Goal: Information Seeking & Learning: Understand process/instructions

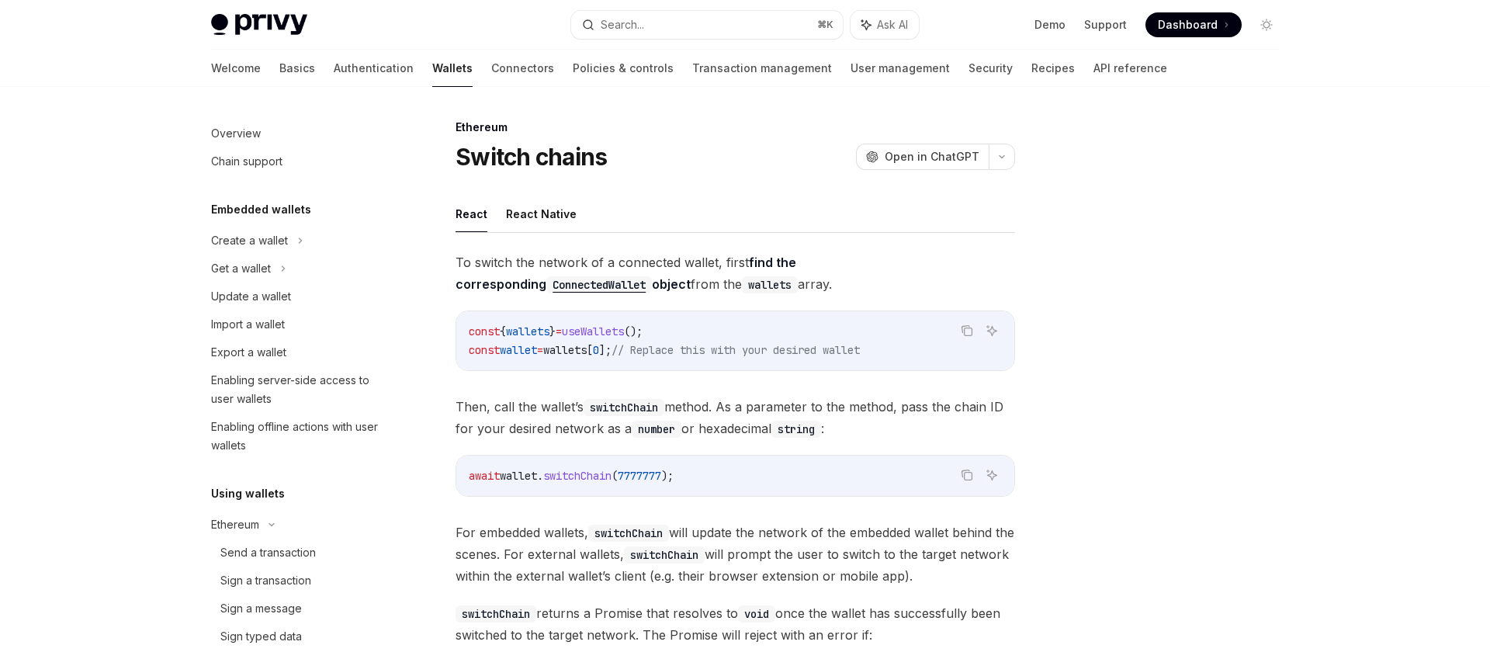
scroll to position [348, 0]
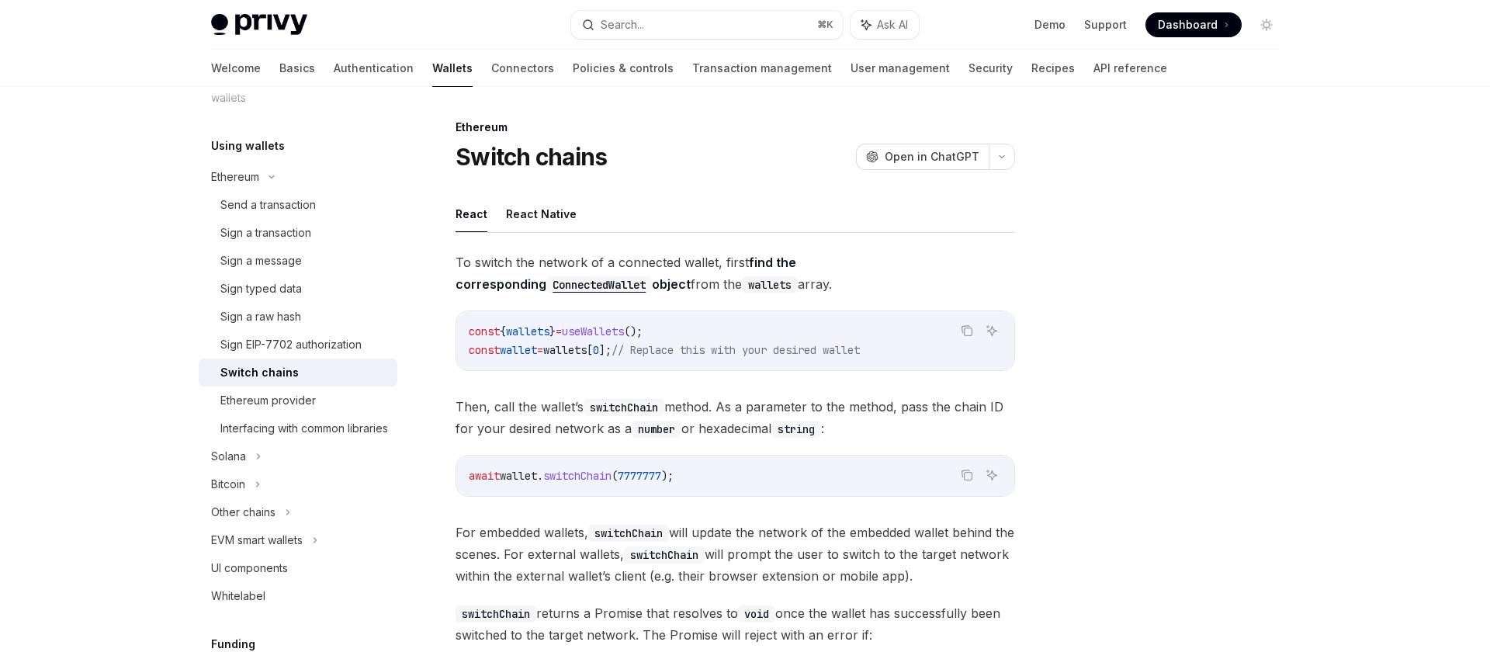
drag, startPoint x: 479, startPoint y: 261, endPoint x: 704, endPoint y: 279, distance: 224.9
click at [704, 279] on span "To switch the network of a connected wallet, first find the corresponding Conne…" at bounding box center [734, 272] width 559 height 43
drag, startPoint x: 690, startPoint y: 285, endPoint x: 514, endPoint y: 256, distance: 178.4
click at [515, 258] on span "To switch the network of a connected wallet, first find the corresponding Conne…" at bounding box center [734, 272] width 559 height 43
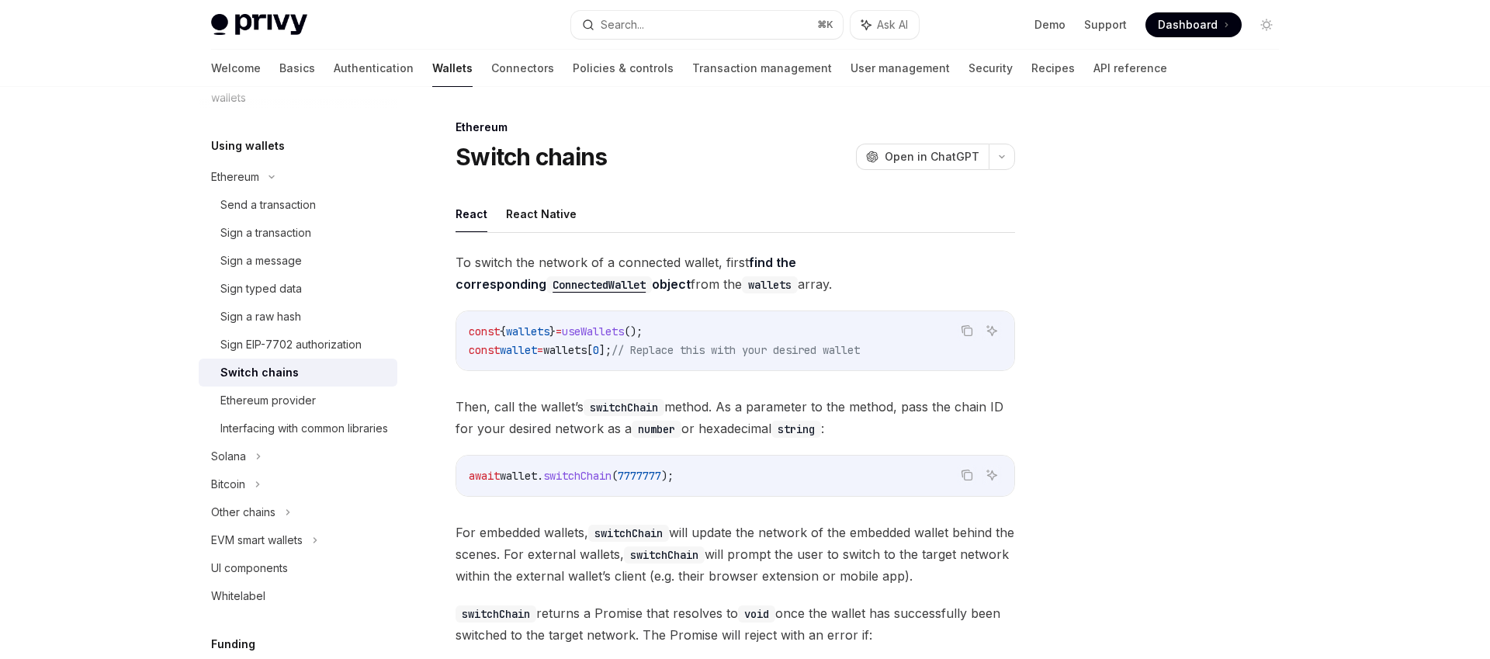
click at [514, 255] on span "To switch the network of a connected wallet, first find the corresponding Conne…" at bounding box center [734, 272] width 559 height 43
drag, startPoint x: 454, startPoint y: 260, endPoint x: 664, endPoint y: 283, distance: 211.5
click at [664, 283] on div "Ethereum Switch chains OpenAI Open in ChatGPT OpenAI Open in ChatGPT React Reac…" at bounding box center [589, 532] width 857 height 829
click at [664, 283] on span "To switch the network of a connected wallet, first find the corresponding Conne…" at bounding box center [734, 272] width 559 height 43
drag, startPoint x: 689, startPoint y: 288, endPoint x: 456, endPoint y: 257, distance: 234.8
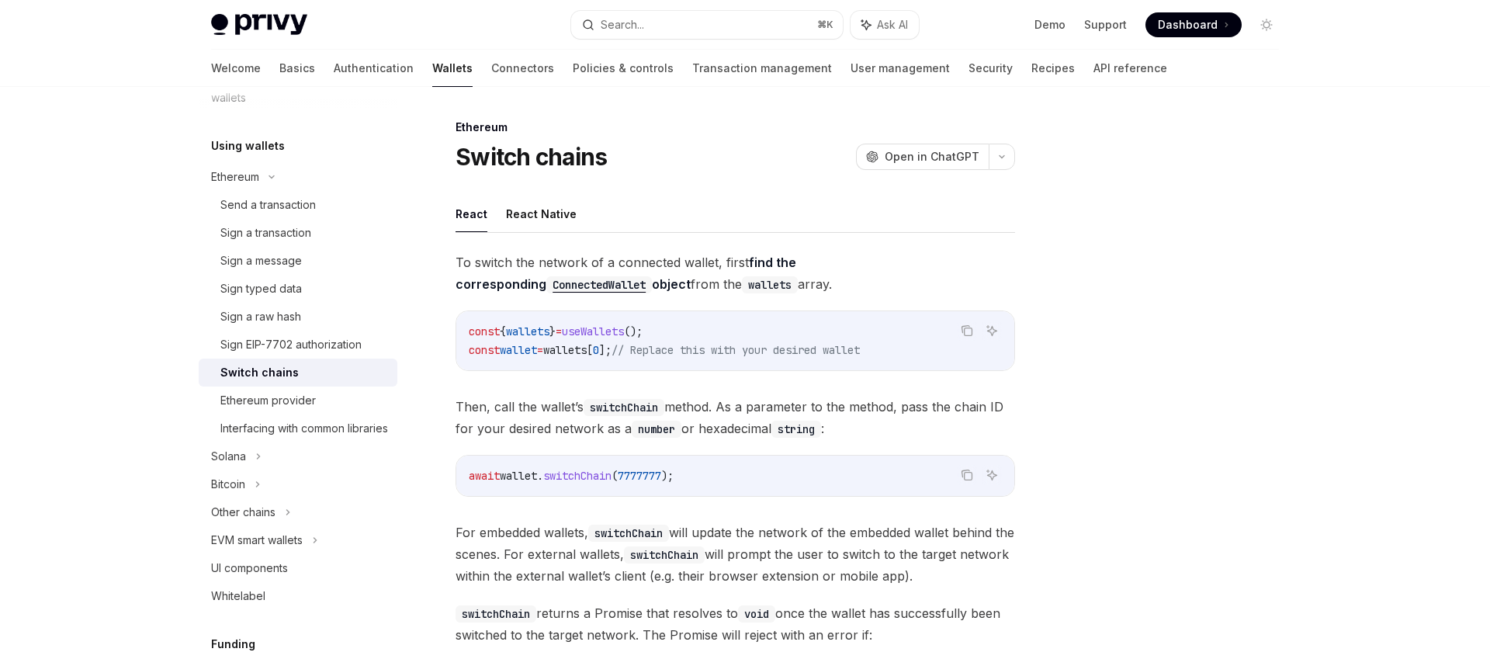
click at [456, 257] on span "To switch the network of a connected wallet, first find the corresponding Conne…" at bounding box center [734, 272] width 559 height 43
drag, startPoint x: 455, startPoint y: 259, endPoint x: 693, endPoint y: 279, distance: 238.3
click at [693, 277] on span "To switch the network of a connected wallet, first find the corresponding Conne…" at bounding box center [734, 272] width 559 height 43
click at [693, 279] on span "To switch the network of a connected wallet, first find the corresponding Conne…" at bounding box center [734, 272] width 559 height 43
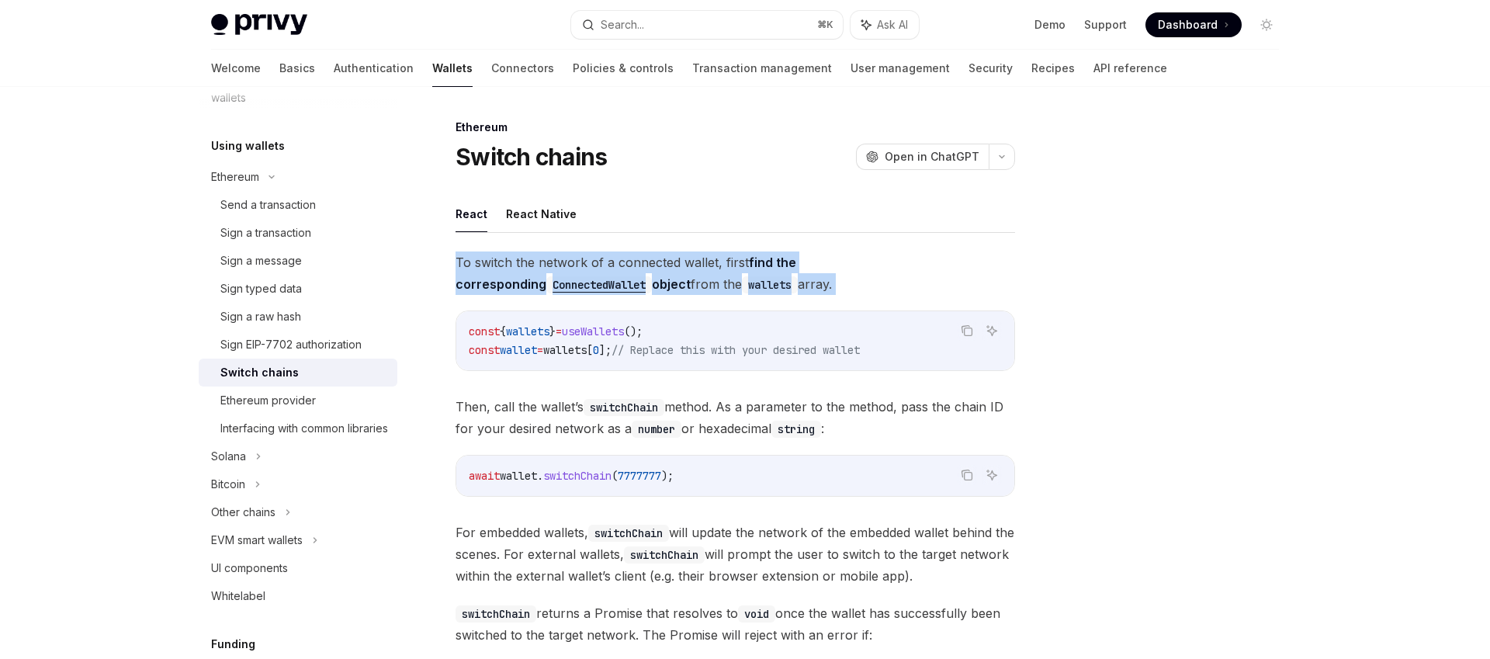
drag, startPoint x: 532, startPoint y: 265, endPoint x: 445, endPoint y: 259, distance: 87.9
click at [436, 254] on div "Ethereum Switch chains OpenAI Open in ChatGPT OpenAI Open in ChatGPT React Reac…" at bounding box center [589, 532] width 857 height 829
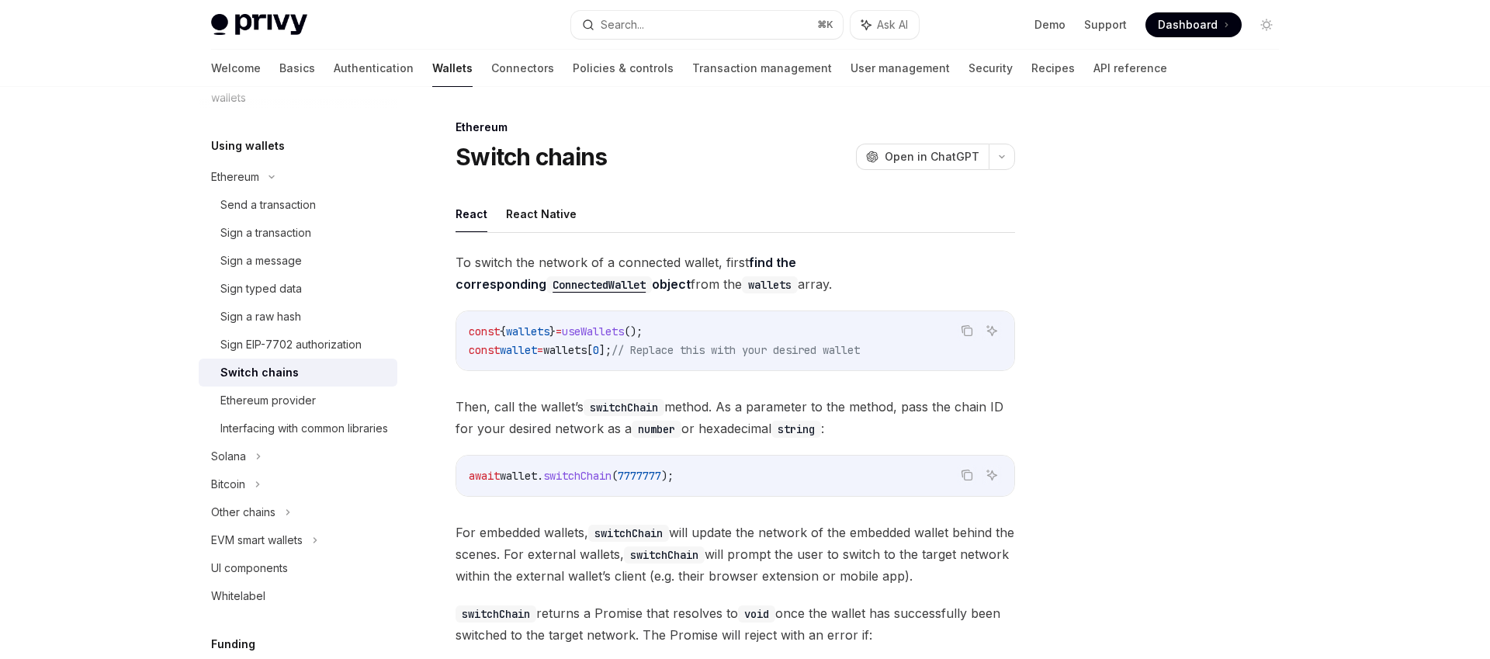
click at [448, 259] on div "Ethereum Switch chains OpenAI Open in ChatGPT OpenAI Open in ChatGPT React Reac…" at bounding box center [589, 532] width 857 height 829
drag, startPoint x: 458, startPoint y: 258, endPoint x: 659, endPoint y: 288, distance: 203.9
click at [659, 288] on span "To switch the network of a connected wallet, first find the corresponding Conne…" at bounding box center [734, 272] width 559 height 43
click at [661, 288] on span "To switch the network of a connected wallet, first find the corresponding Conne…" at bounding box center [734, 272] width 559 height 43
drag, startPoint x: 682, startPoint y: 336, endPoint x: 469, endPoint y: 329, distance: 213.5
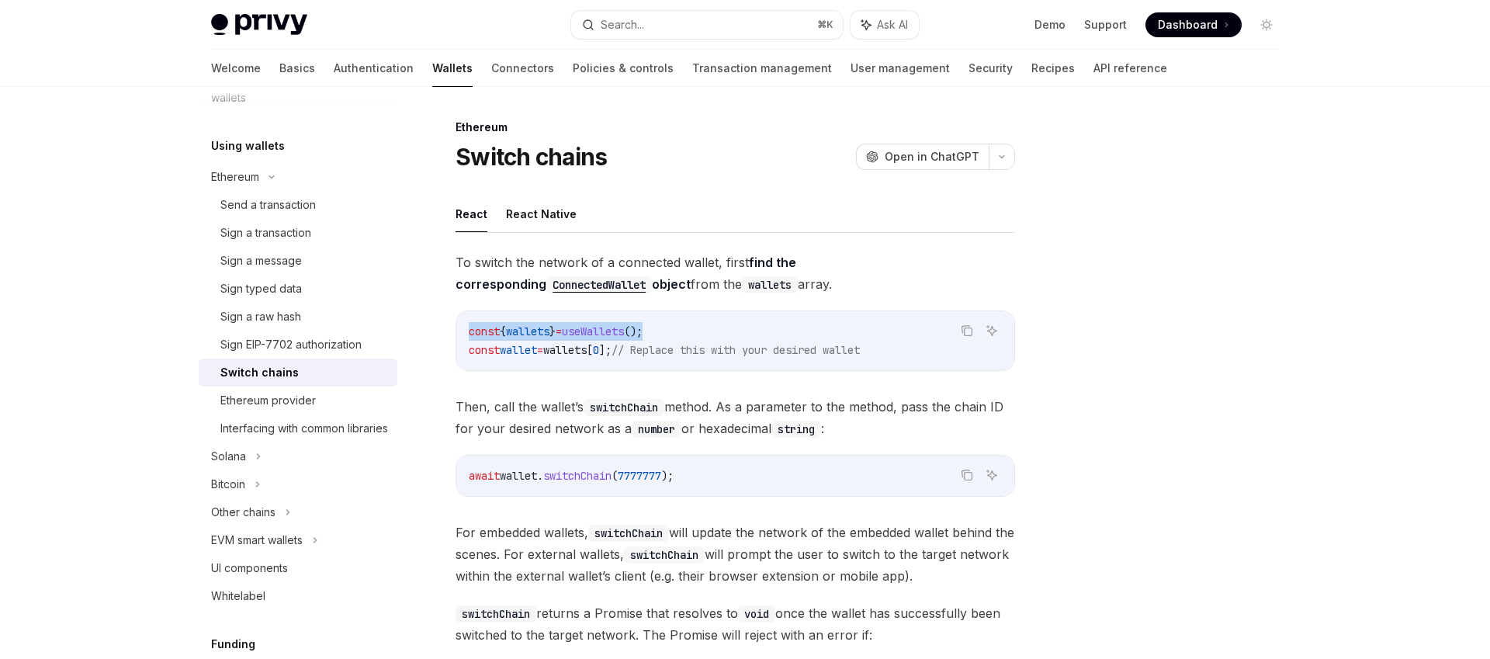
click at [469, 329] on code "const { wallets } = useWallets (); const wallet = wallets [ 0 ]; // Replace thi…" at bounding box center [735, 340] width 533 height 37
click at [469, 329] on span "const" at bounding box center [484, 331] width 31 height 14
drag, startPoint x: 470, startPoint y: 338, endPoint x: 753, endPoint y: 338, distance: 282.4
click at [753, 338] on code "const { wallets } = useWallets (); const wallet = wallets [ 0 ]; // Replace thi…" at bounding box center [735, 340] width 533 height 37
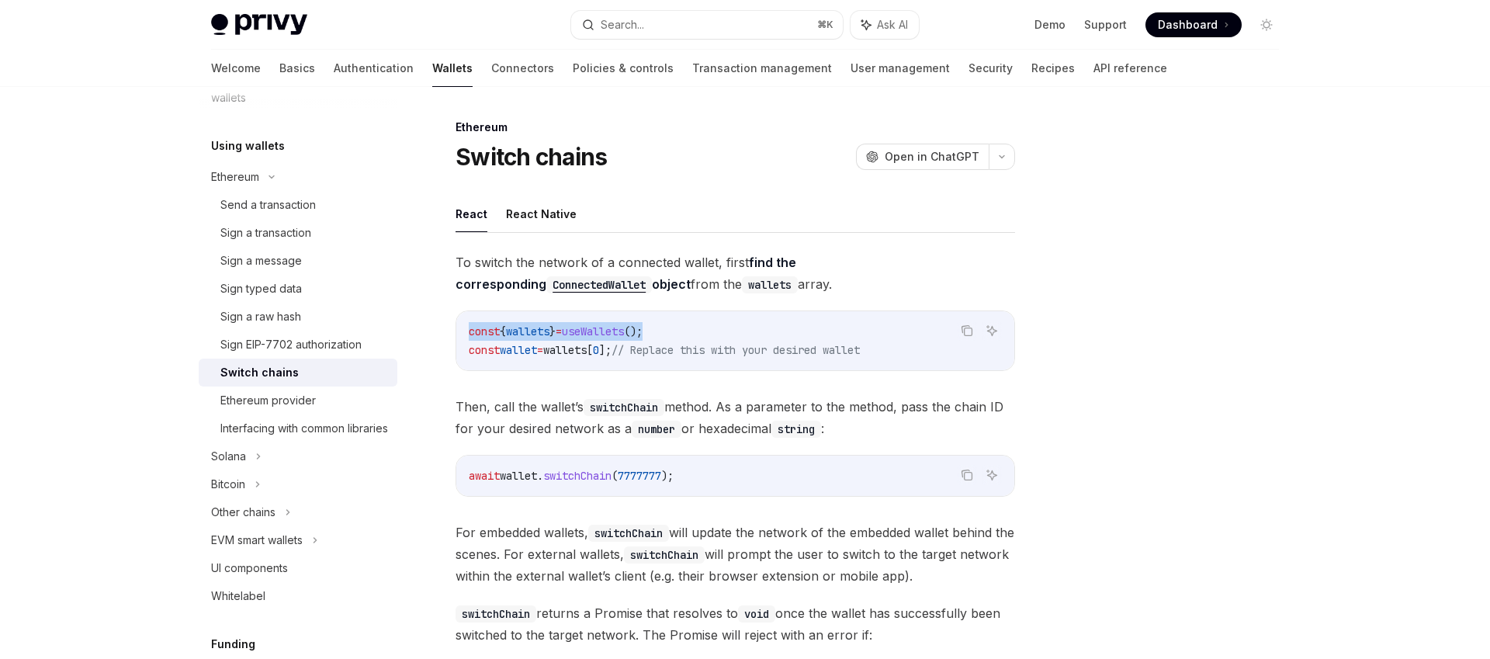
drag, startPoint x: 694, startPoint y: 337, endPoint x: 471, endPoint y: 334, distance: 222.7
click at [471, 334] on code "const { wallets } = useWallets (); const wallet = wallets [ 0 ]; // Replace thi…" at bounding box center [735, 340] width 533 height 37
click at [471, 334] on span "const" at bounding box center [484, 331] width 31 height 14
drag, startPoint x: 468, startPoint y: 335, endPoint x: 733, endPoint y: 336, distance: 265.3
click at [733, 336] on code "const { wallets } = useWallets (); const wallet = wallets [ 0 ]; // Replace thi…" at bounding box center [735, 340] width 533 height 37
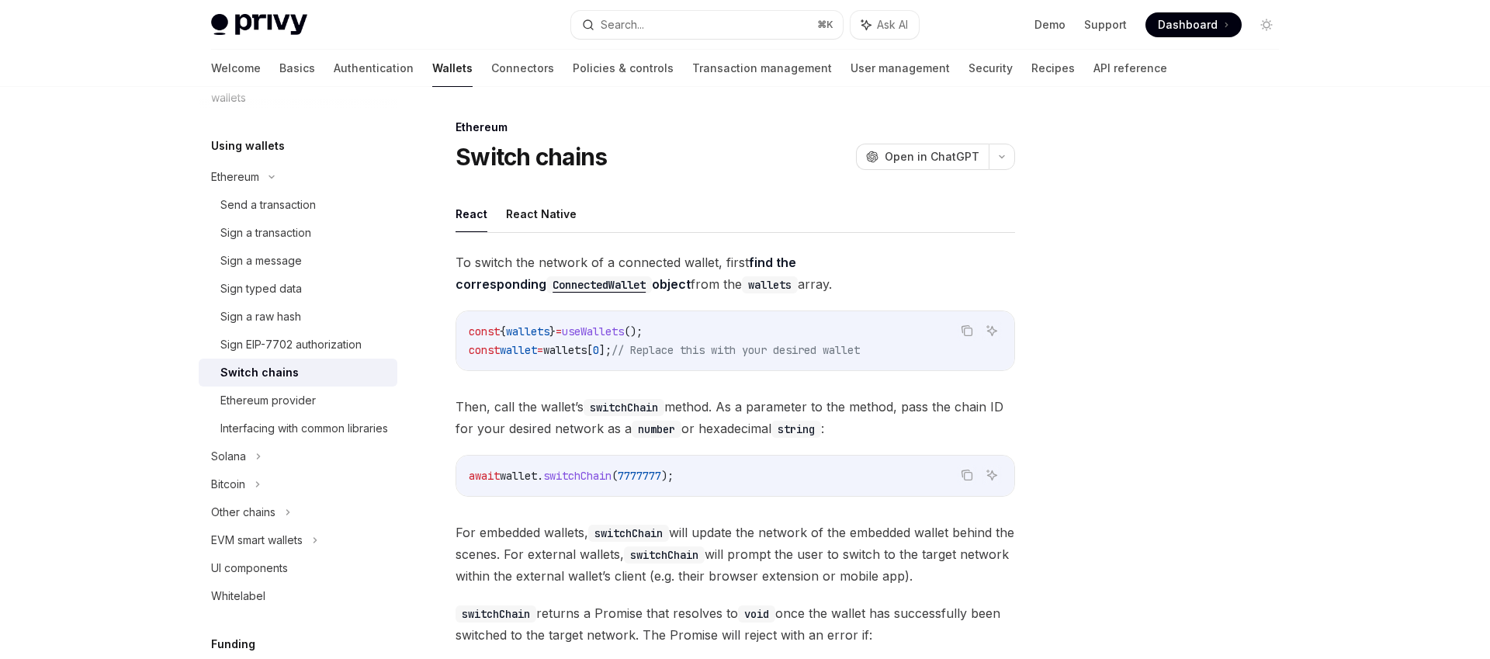
click at [733, 336] on code "const { wallets } = useWallets (); const wallet = wallets [ 0 ]; // Replace thi…" at bounding box center [735, 340] width 533 height 37
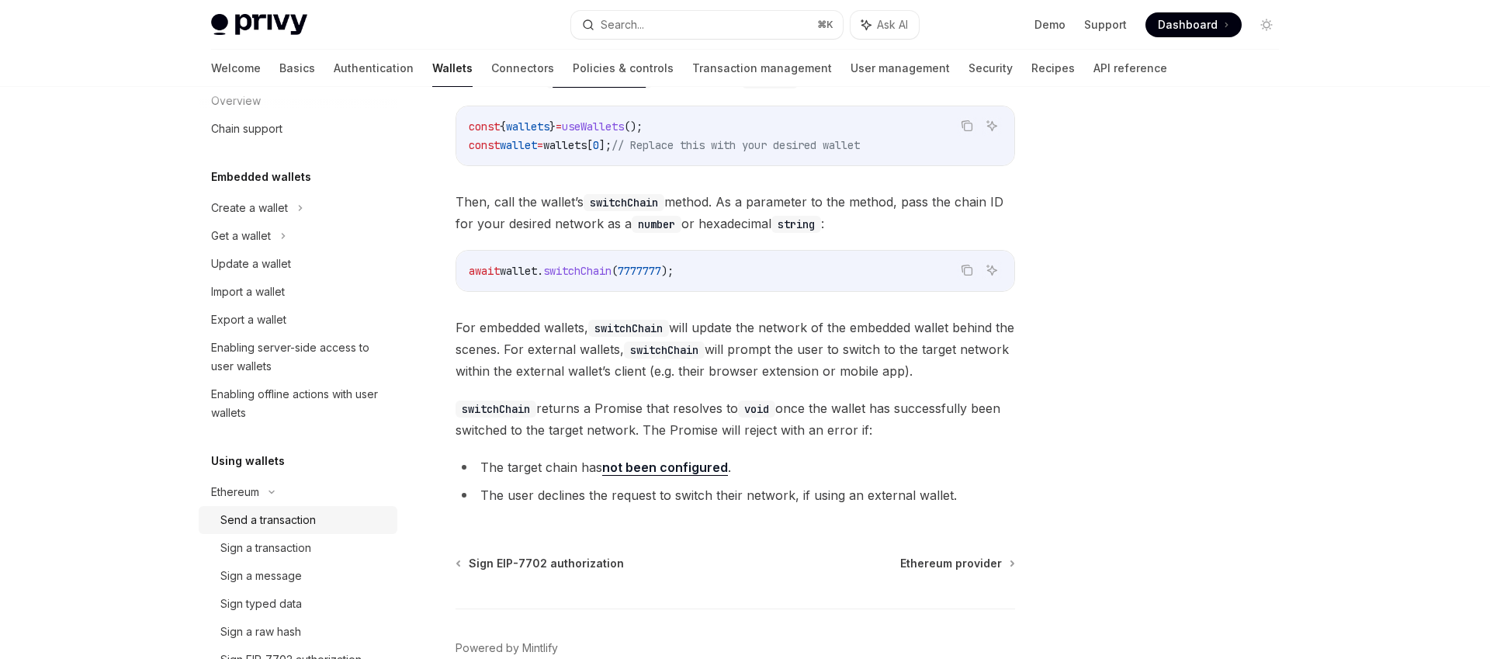
scroll to position [0, 0]
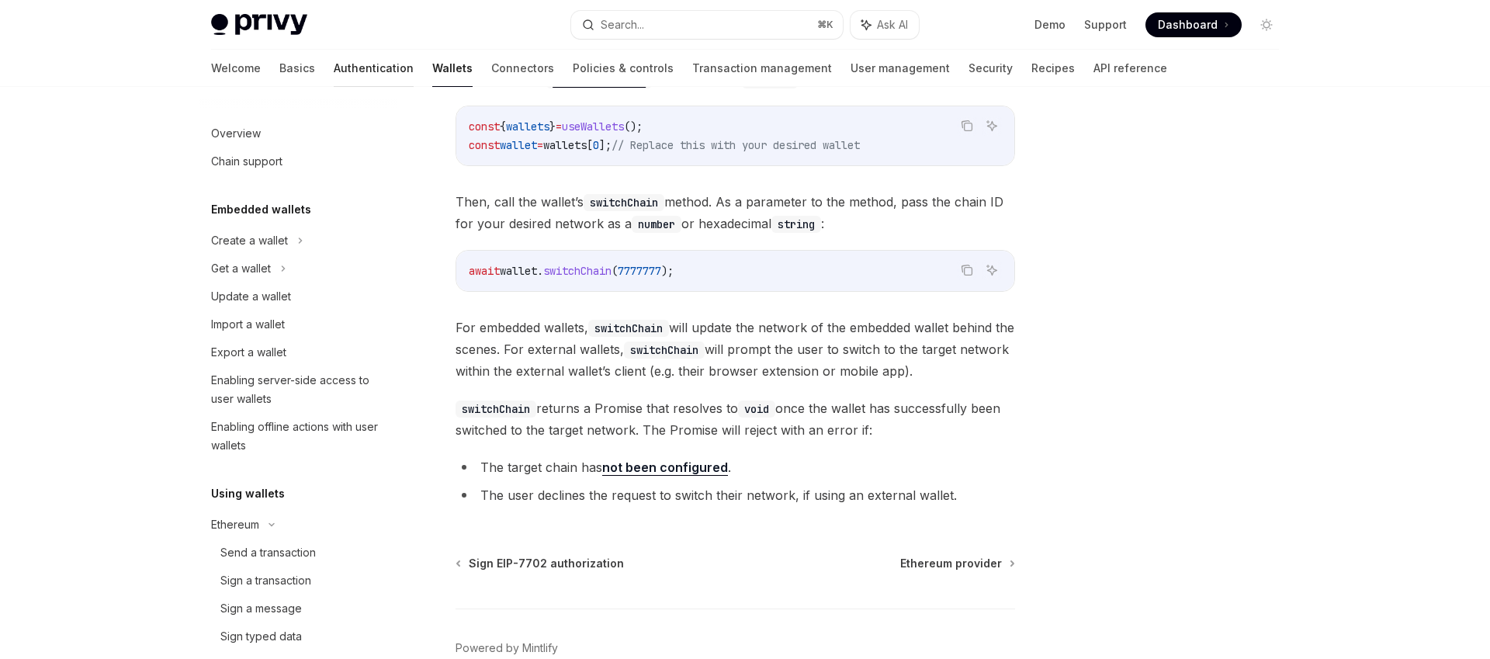
click at [334, 62] on link "Authentication" at bounding box center [374, 68] width 80 height 37
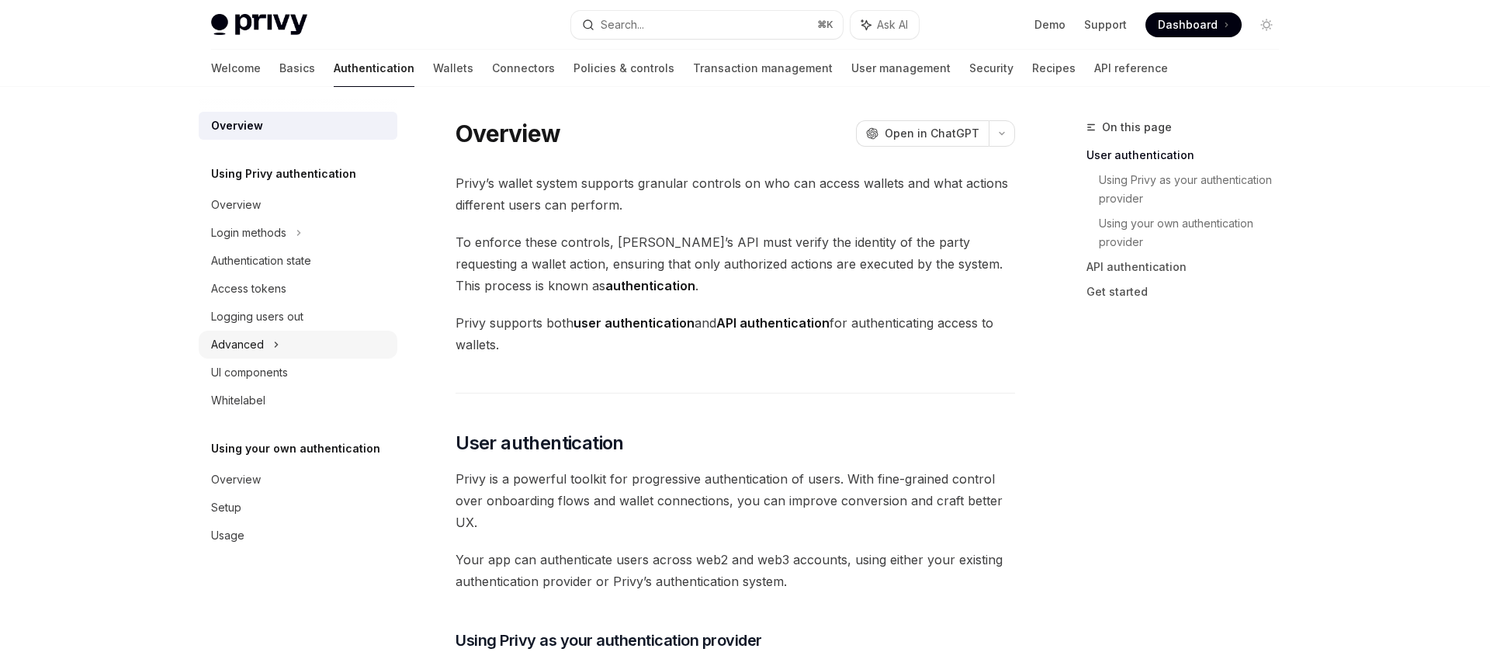
click at [284, 338] on div "Advanced" at bounding box center [298, 345] width 199 height 28
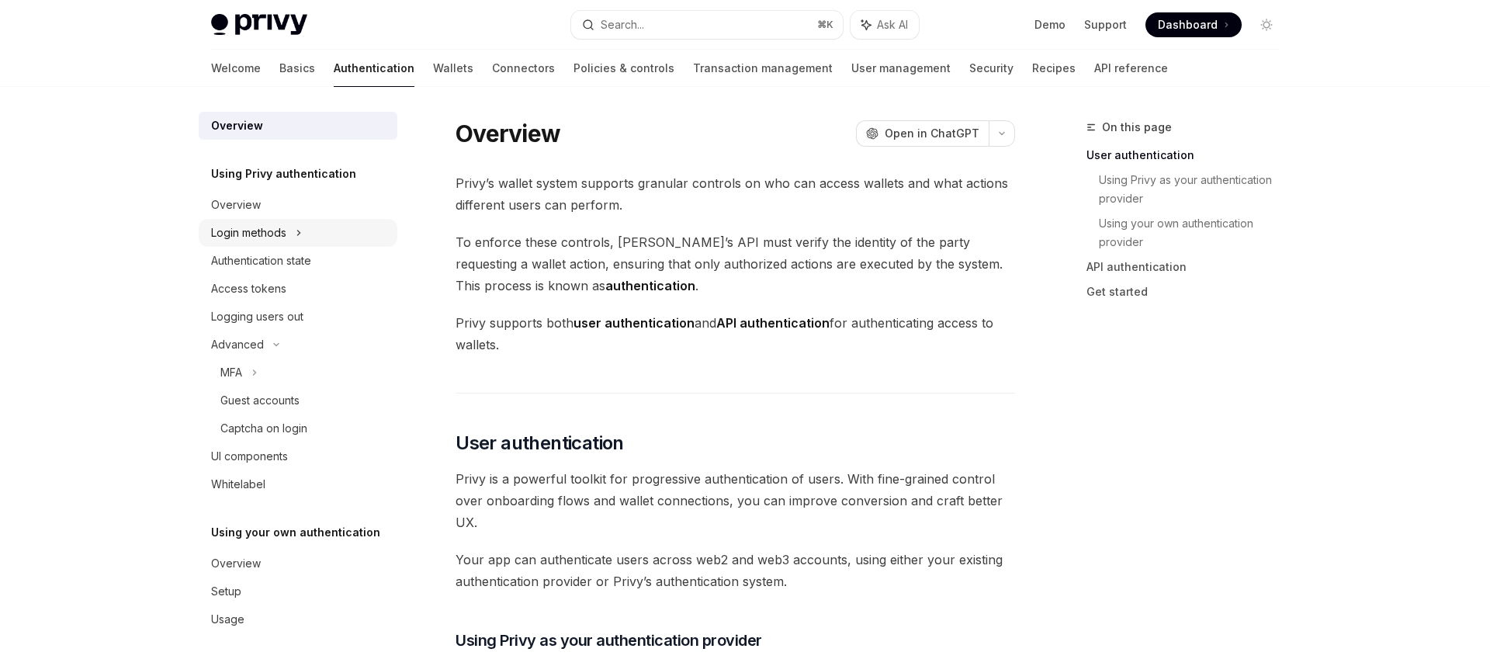
click at [253, 230] on div "Login methods" at bounding box center [248, 232] width 75 height 19
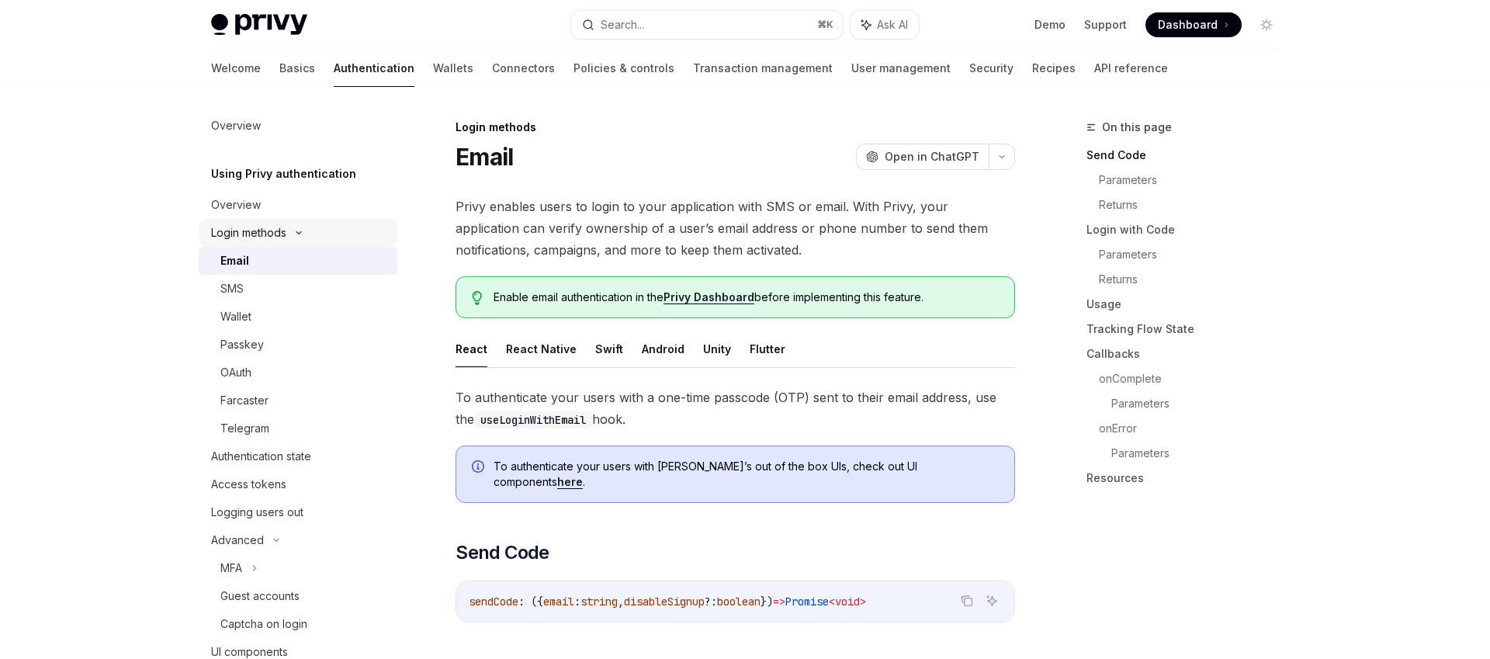
click at [271, 233] on div "Login methods" at bounding box center [248, 232] width 75 height 19
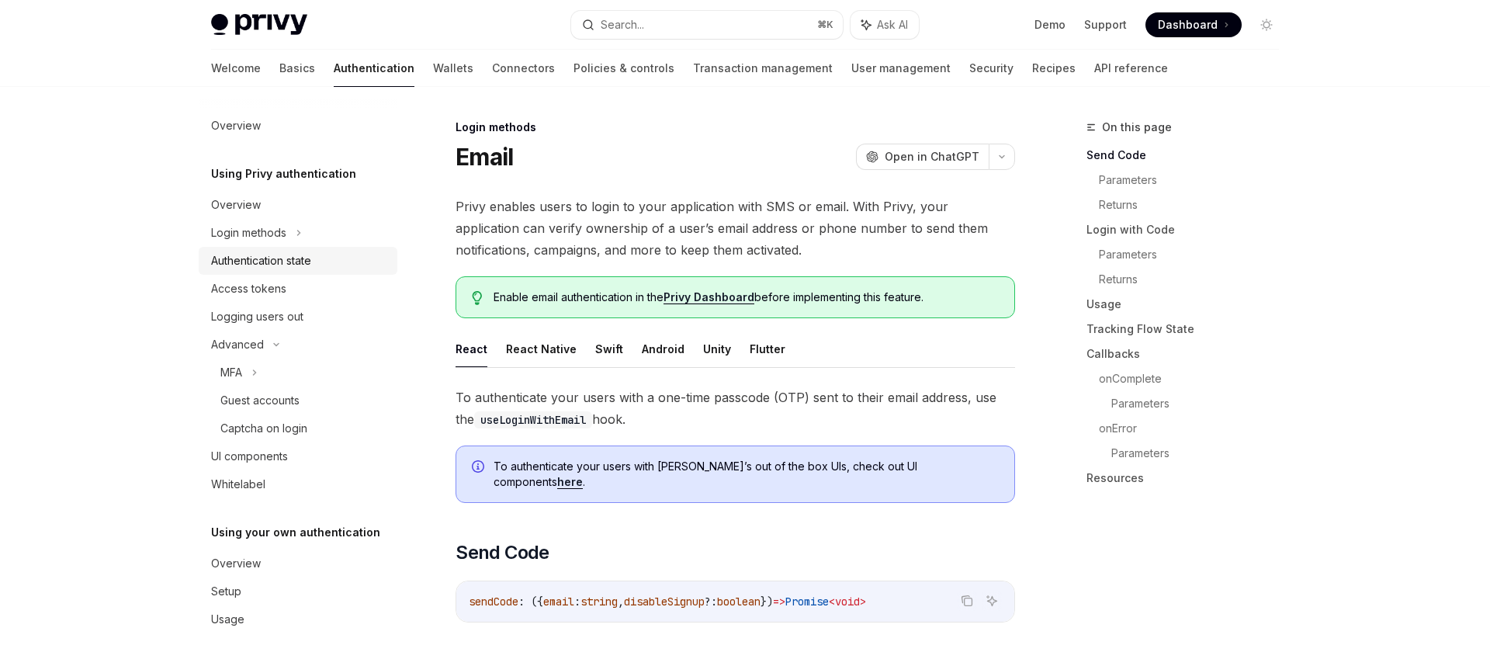
click at [283, 261] on div "Authentication state" at bounding box center [261, 260] width 100 height 19
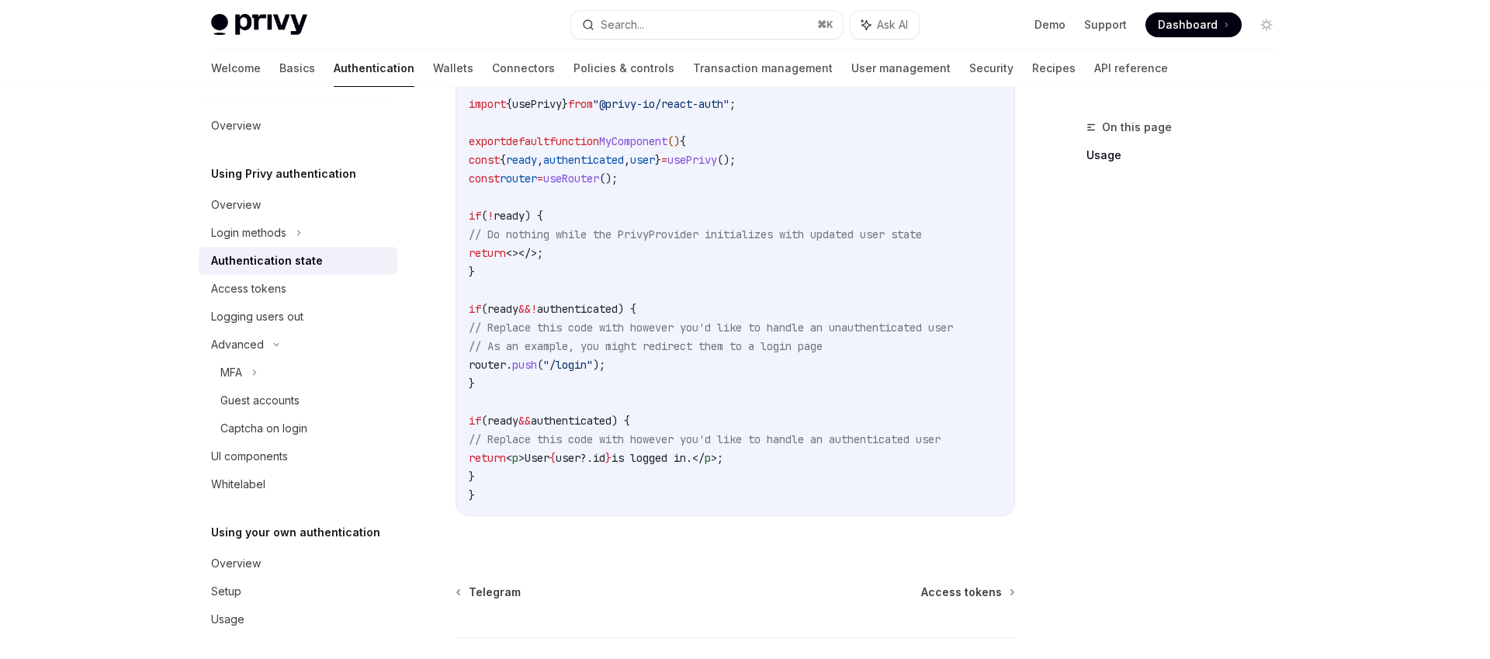
scroll to position [548, 0]
click at [264, 289] on div "Access tokens" at bounding box center [248, 288] width 75 height 19
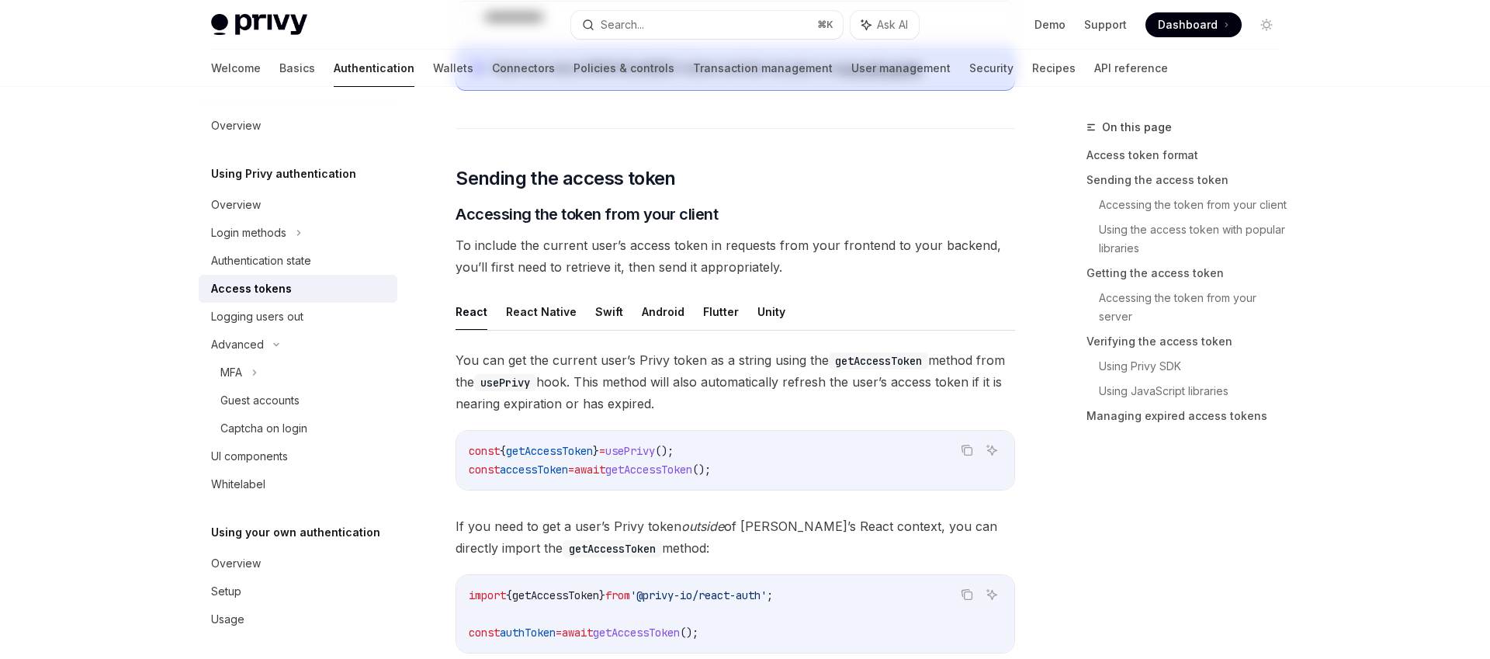
type textarea "*"
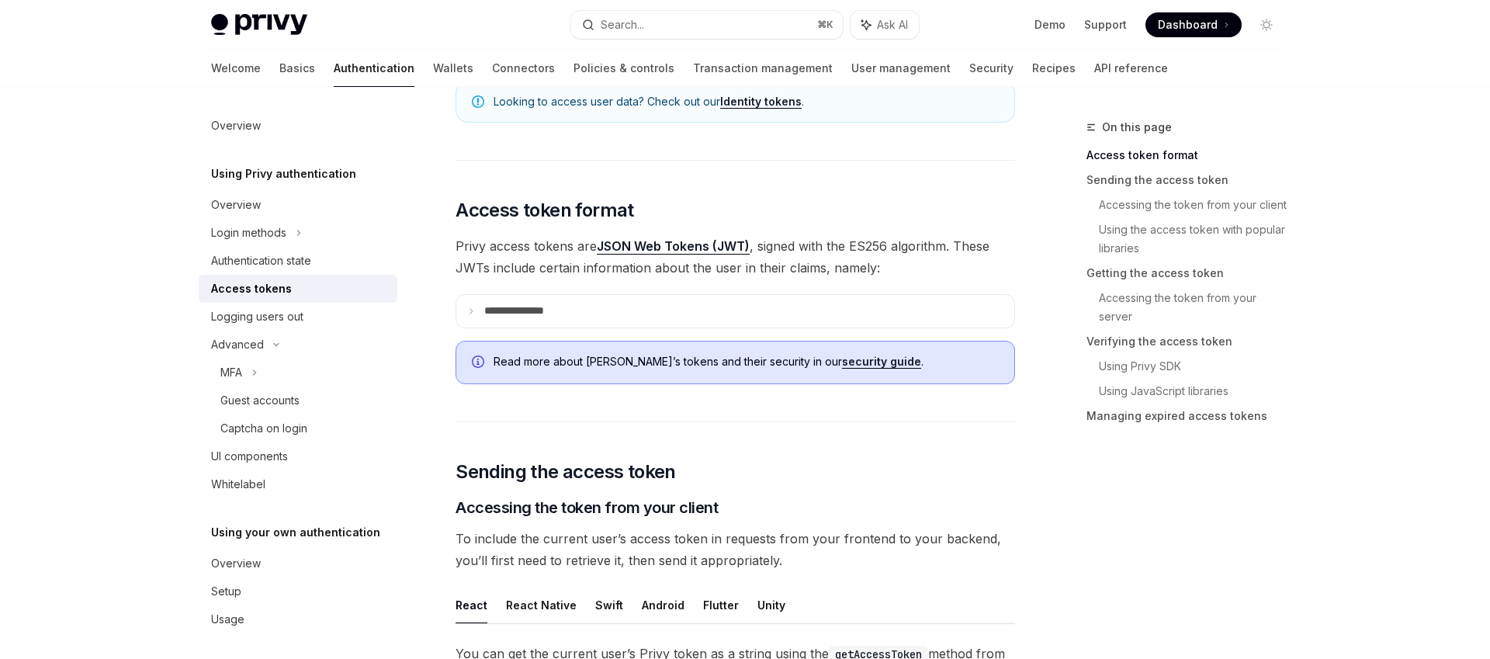
scroll to position [258, 0]
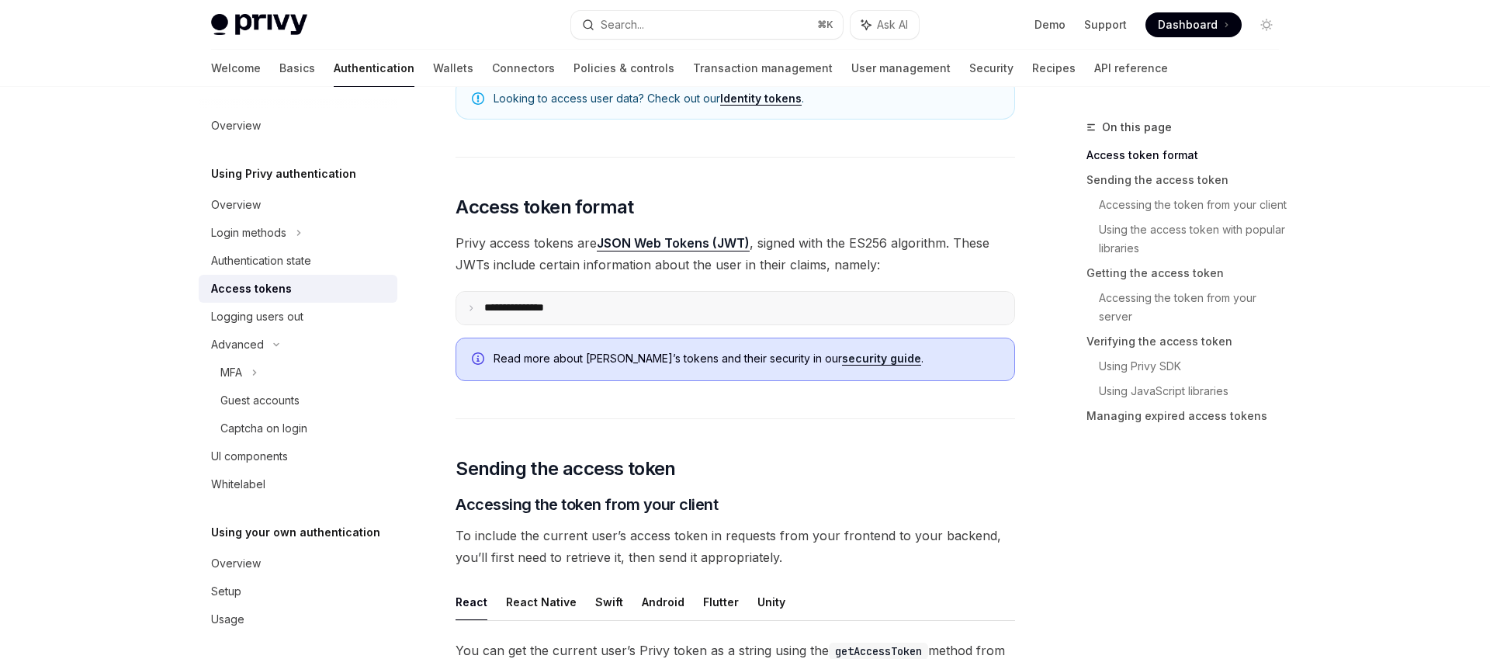
click at [562, 299] on summary "**********" at bounding box center [735, 308] width 558 height 33
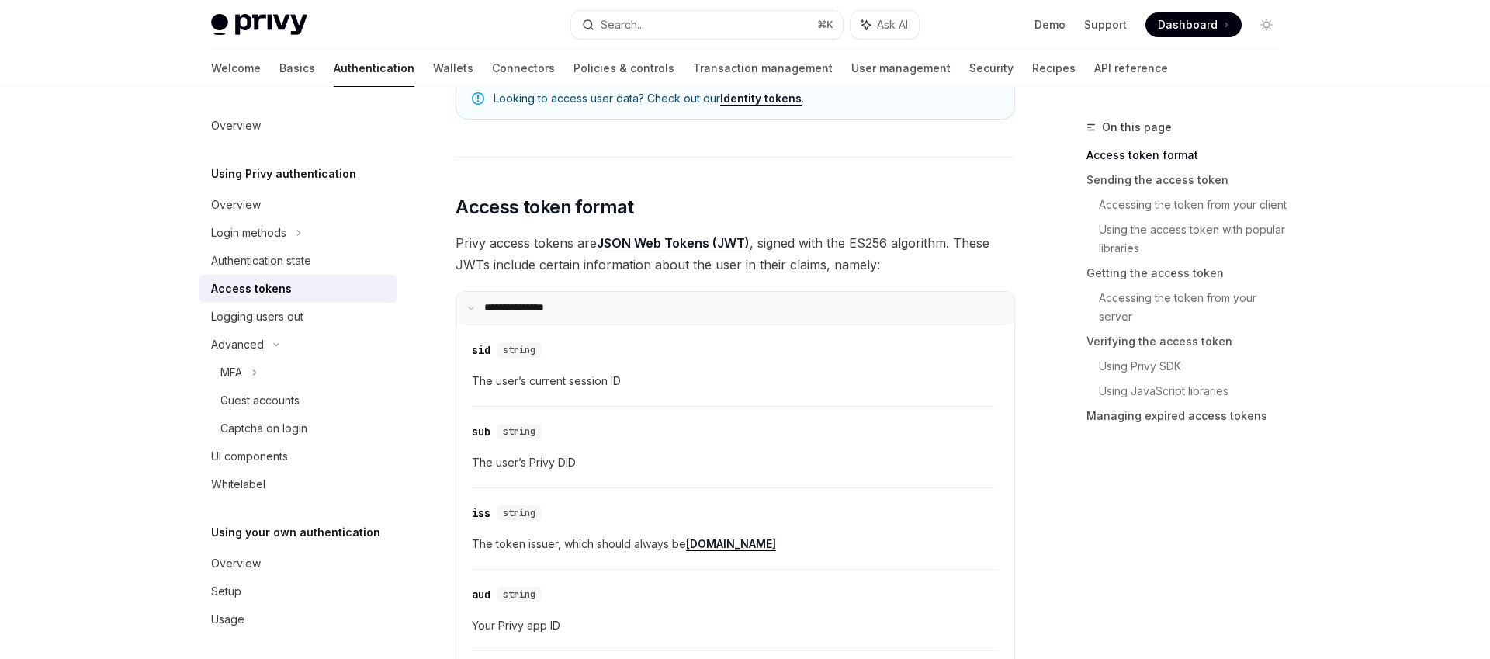
click at [575, 298] on summary "**********" at bounding box center [735, 308] width 558 height 33
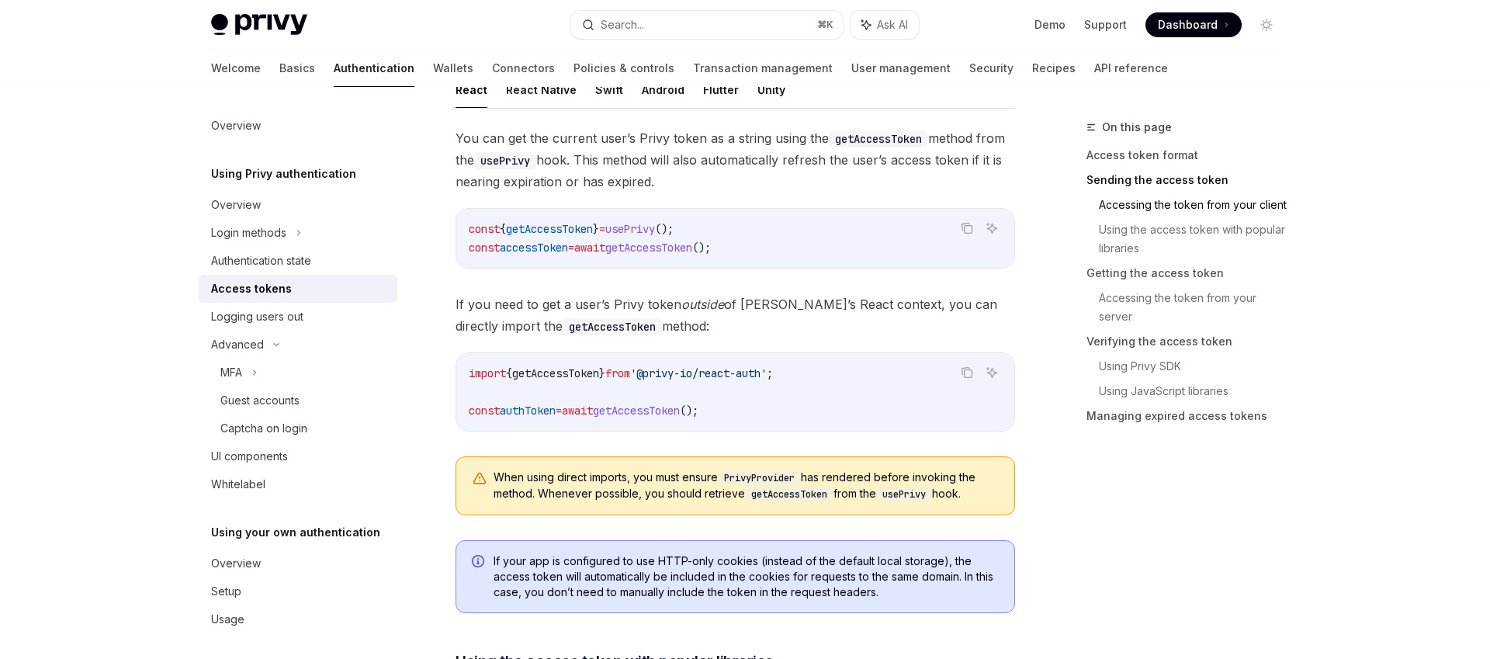
scroll to position [772, 0]
click at [554, 247] on span "accessToken" at bounding box center [534, 245] width 68 height 14
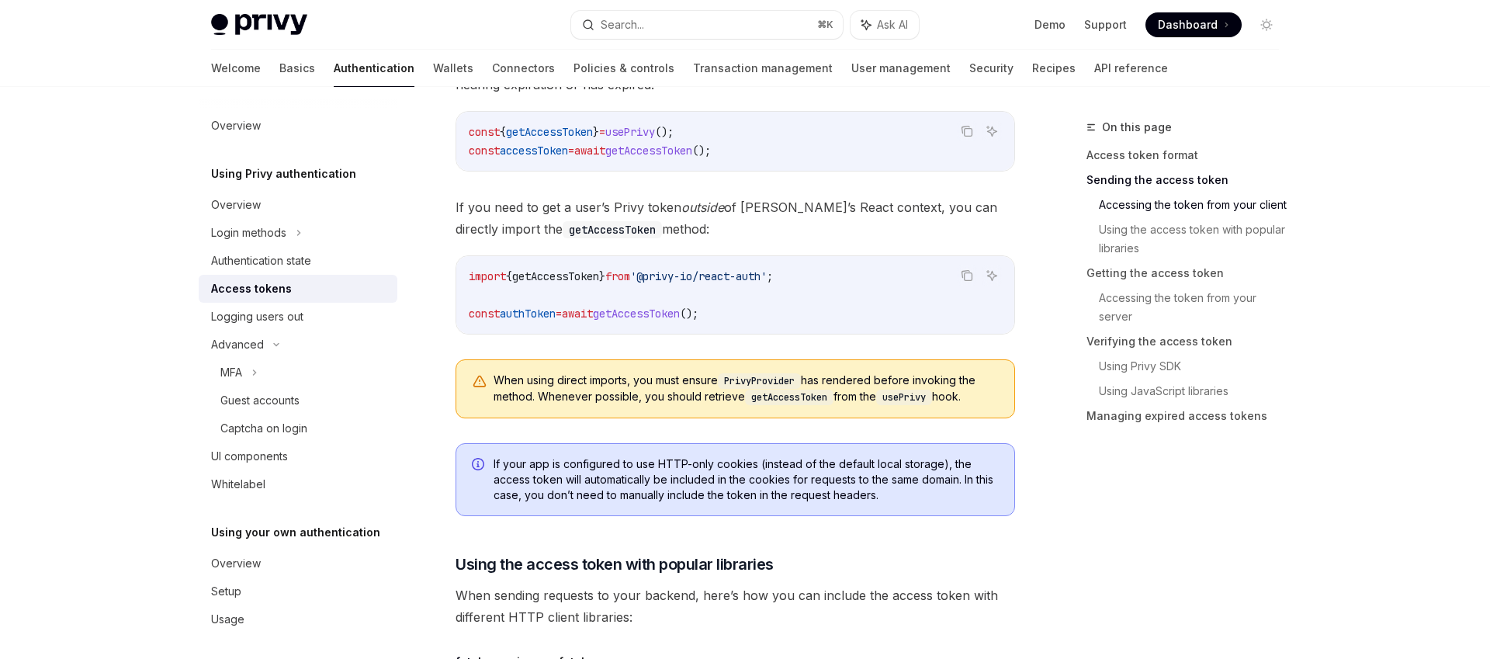
scroll to position [867, 0]
drag, startPoint x: 527, startPoint y: 379, endPoint x: 988, endPoint y: 396, distance: 461.9
click at [988, 396] on span "When using direct imports, you must ensure PrivyProvider has rendered before in…" at bounding box center [745, 388] width 505 height 33
drag, startPoint x: 996, startPoint y: 396, endPoint x: 497, endPoint y: 377, distance: 500.0
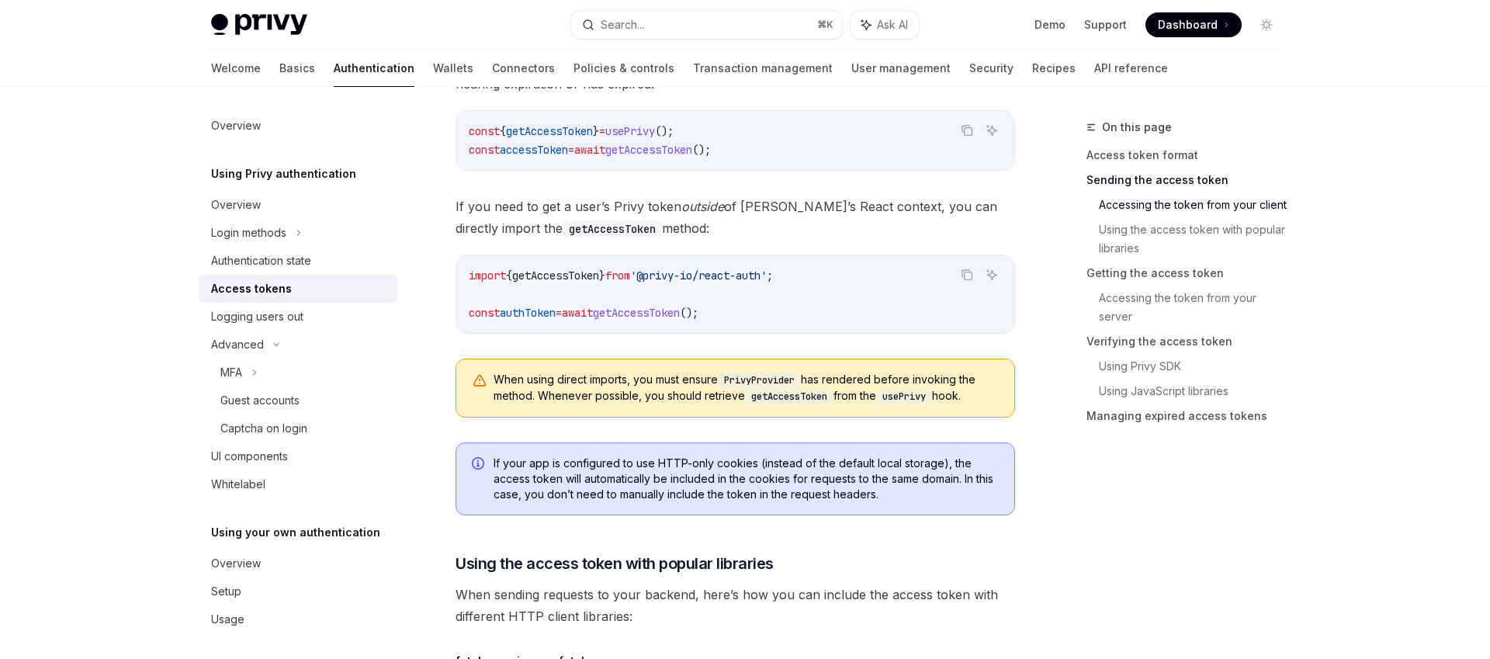
click at [497, 377] on span "When using direct imports, you must ensure PrivyProvider has rendered before in…" at bounding box center [745, 388] width 505 height 33
drag, startPoint x: 494, startPoint y: 379, endPoint x: 980, endPoint y: 393, distance: 485.9
click at [980, 393] on span "When using direct imports, you must ensure PrivyProvider has rendered before in…" at bounding box center [745, 388] width 505 height 33
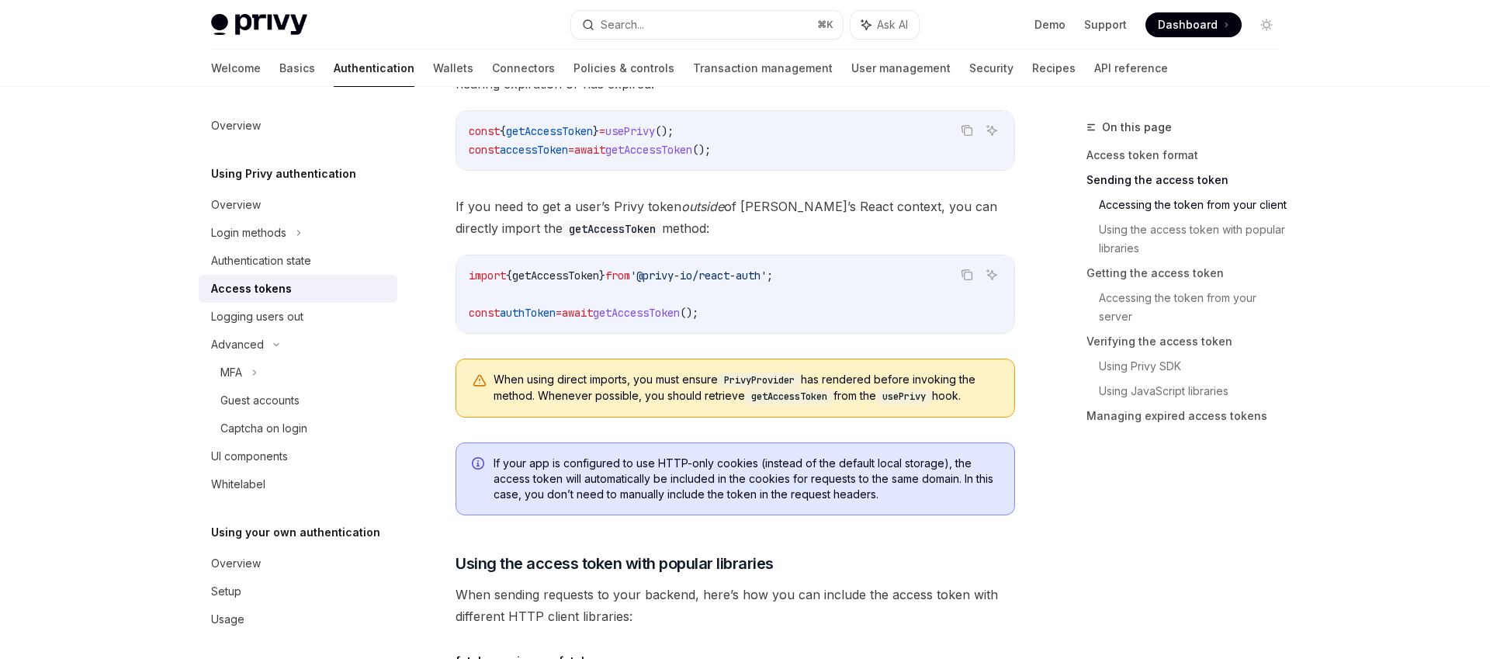
drag, startPoint x: 983, startPoint y: 396, endPoint x: 508, endPoint y: 373, distance: 475.3
click at [508, 373] on span "When using direct imports, you must ensure PrivyProvider has rendered before in…" at bounding box center [745, 388] width 505 height 33
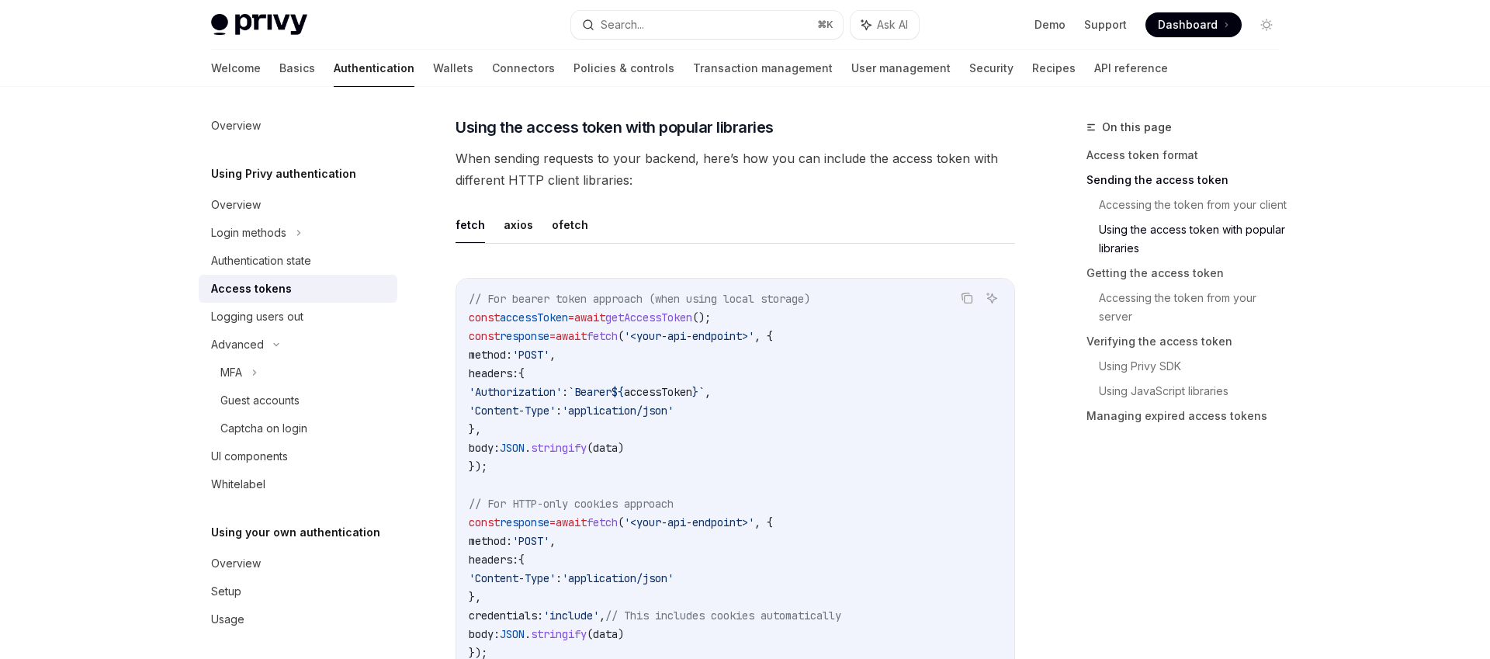
scroll to position [1273, 0]
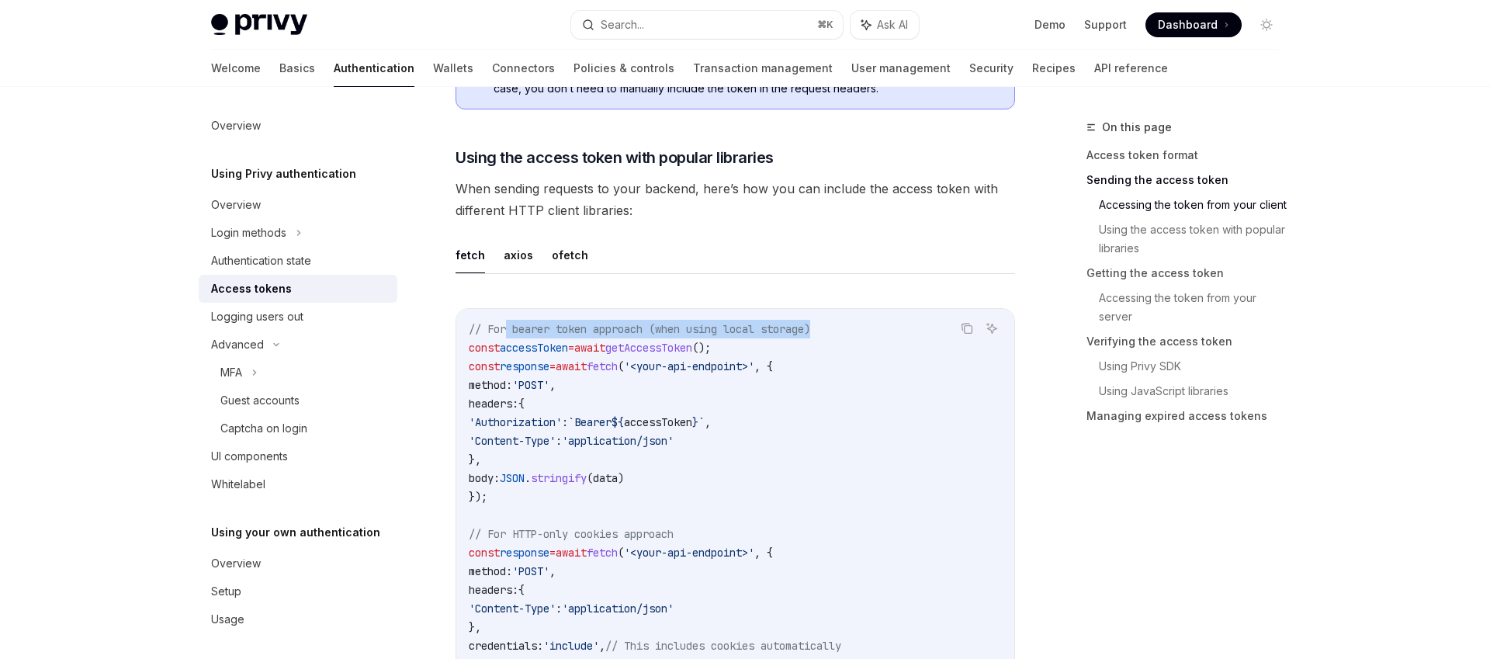
drag, startPoint x: 509, startPoint y: 329, endPoint x: 853, endPoint y: 326, distance: 344.5
click at [853, 326] on code "// For bearer token approach (when using local storage) const accessToken = awa…" at bounding box center [735, 506] width 533 height 372
drag, startPoint x: 857, startPoint y: 327, endPoint x: 538, endPoint y: 324, distance: 318.9
click at [539, 324] on code "// For bearer token approach (when using local storage) const accessToken = awa…" at bounding box center [735, 506] width 533 height 372
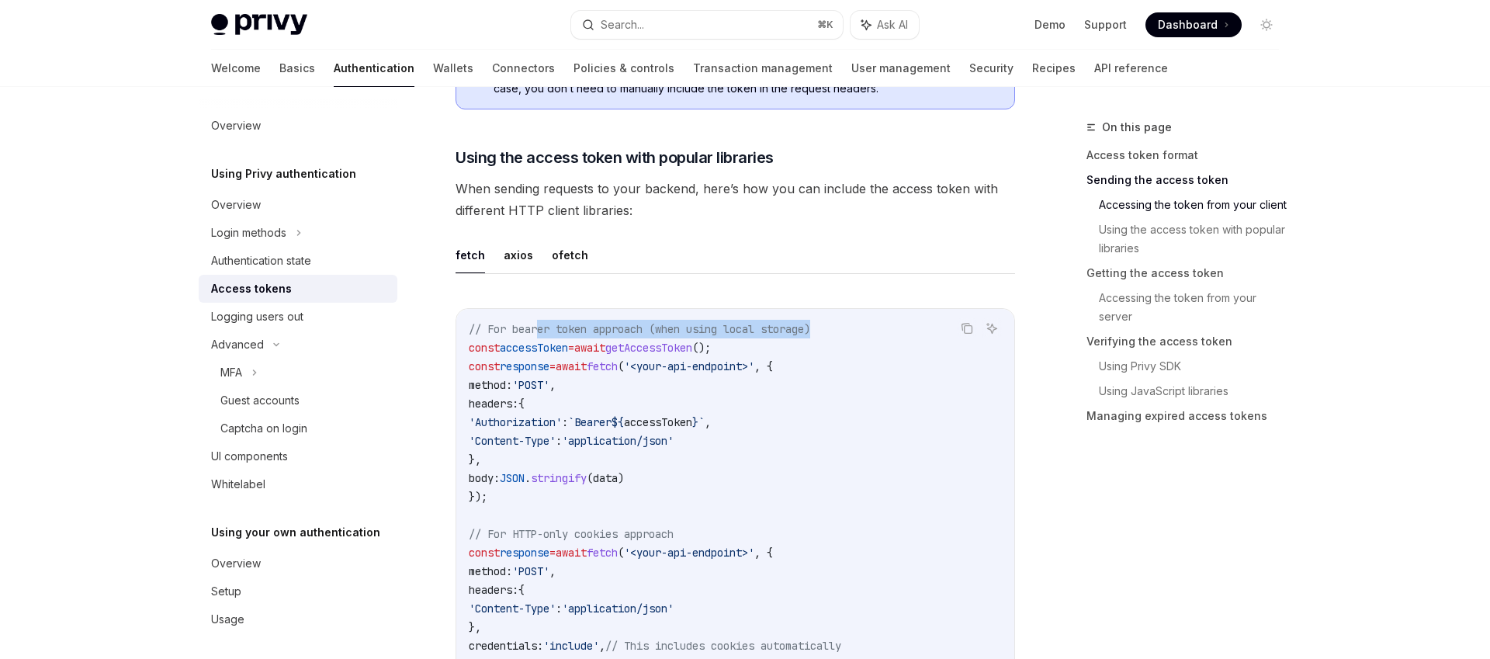
click at [538, 324] on span "// For bearer token approach (when using local storage)" at bounding box center [639, 329] width 341 height 14
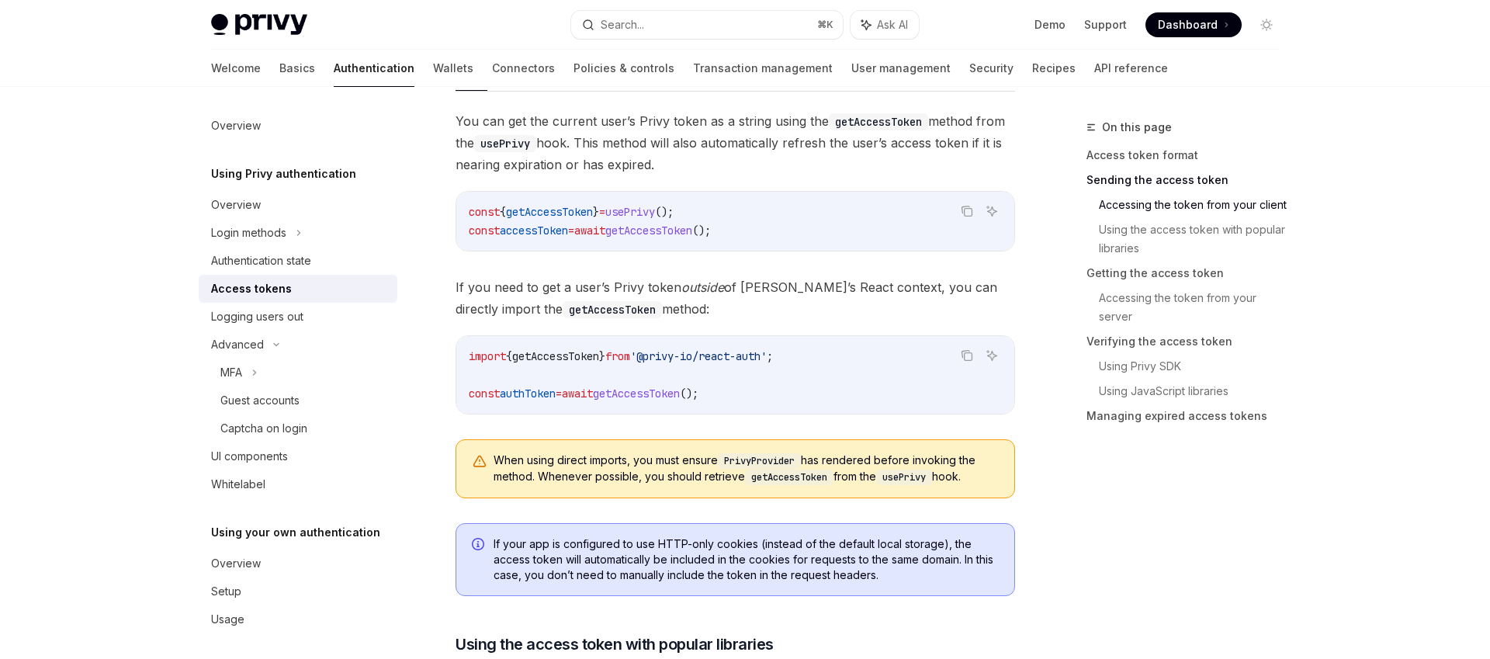
scroll to position [762, 0]
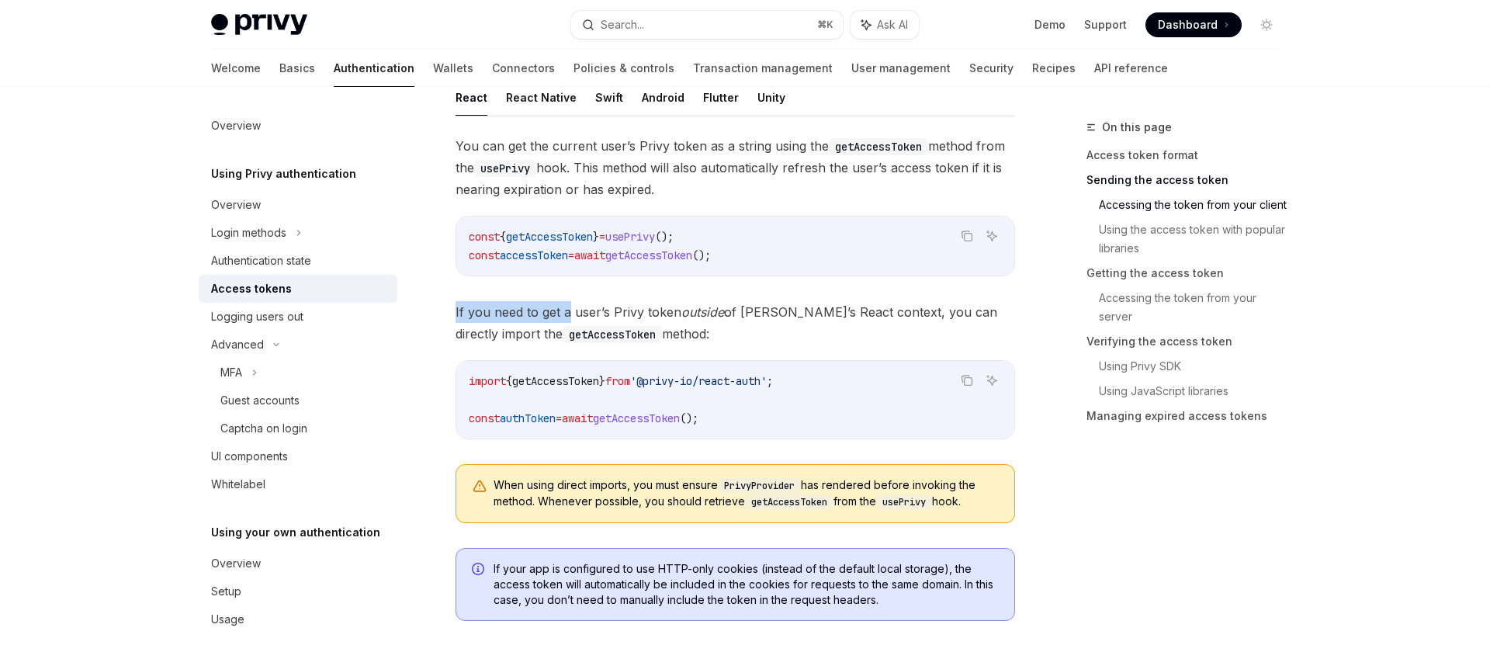
drag, startPoint x: 455, startPoint y: 310, endPoint x: 570, endPoint y: 311, distance: 115.6
click at [570, 311] on span "If you need to get a user’s Privy token outside of Privy’s React context, you c…" at bounding box center [734, 322] width 559 height 43
